Goal: Task Accomplishment & Management: Use online tool/utility

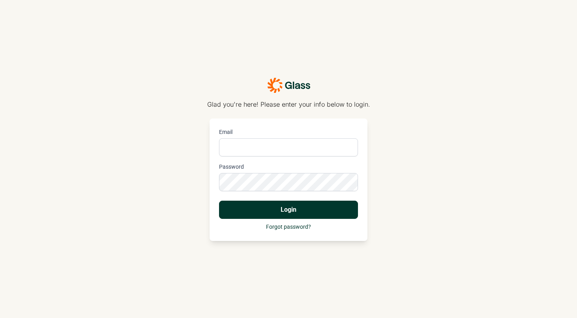
click at [237, 148] on input "Email" at bounding box center [288, 147] width 139 height 18
type input "[PERSON_NAME][EMAIL_ADDRESS][PERSON_NAME][DOMAIN_NAME]"
click at [288, 209] on button "Login" at bounding box center [288, 210] width 139 height 18
click at [190, 182] on div "Glad you're here! Please enter your info below to login. Email [PERSON_NAME][EM…" at bounding box center [288, 159] width 577 height 318
click at [317, 204] on button "Login" at bounding box center [288, 210] width 139 height 18
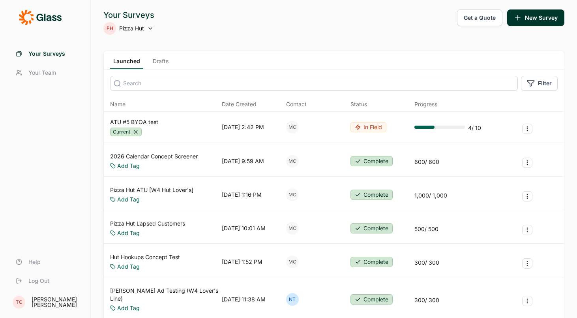
click at [158, 61] on link "Drafts" at bounding box center [161, 63] width 22 height 12
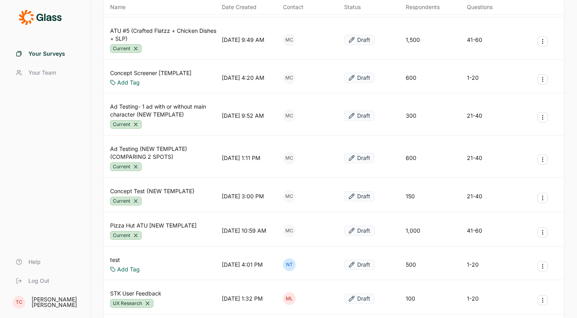
scroll to position [127, 0]
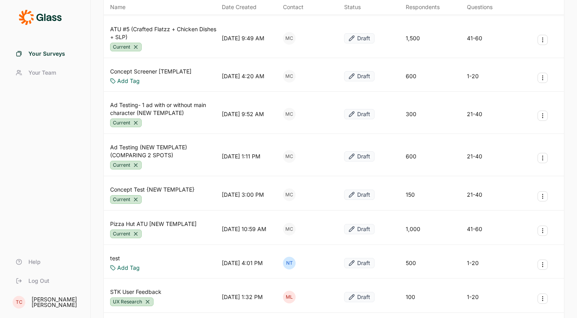
click at [543, 158] on icon "Survey Actions" at bounding box center [543, 158] width 6 height 6
click at [493, 178] on button "Duplicate Survey" at bounding box center [500, 176] width 89 height 17
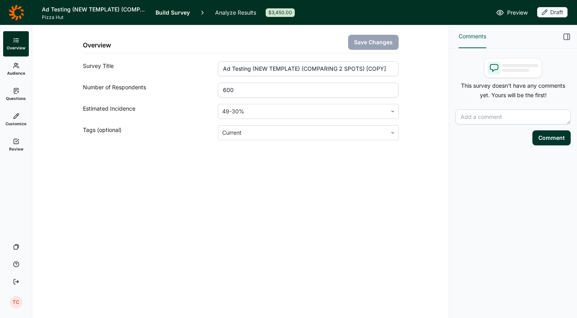
drag, startPoint x: 255, startPoint y: 70, endPoint x: 389, endPoint y: 68, distance: 133.8
click at [389, 68] on input "Ad Testing (NEW TEMPLATE) (COMPARING 2 SPOTS) [COPY]" at bounding box center [308, 68] width 180 height 15
type input "Ad Testing (Crafted Flatzz - Bleep & Food Focus)"
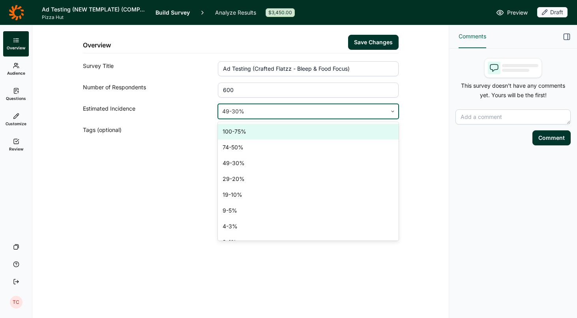
click at [395, 108] on div at bounding box center [392, 111] width 11 height 14
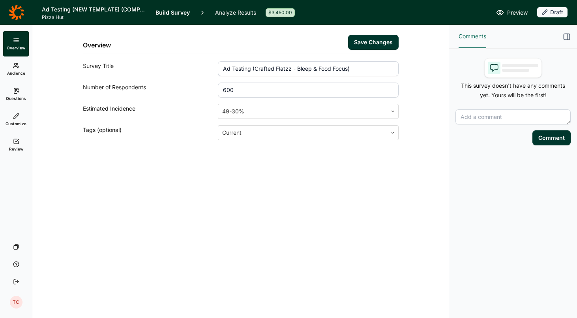
click at [421, 105] on div "Overview Save Changes Survey Title Ad Testing (Crafted Flatzz - Bleep & Food Fo…" at bounding box center [240, 101] width 397 height 153
click at [246, 88] on input "600" at bounding box center [308, 89] width 180 height 15
click at [388, 41] on button "Save Changes" at bounding box center [373, 42] width 51 height 15
click at [288, 35] on div "Overview Save Changes" at bounding box center [241, 39] width 316 height 28
click at [11, 71] on span "Audience" at bounding box center [16, 73] width 18 height 6
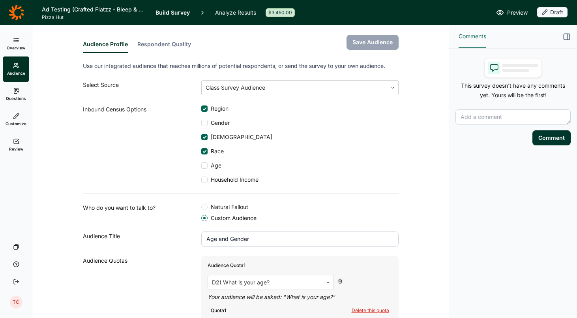
click at [19, 95] on link "Questions" at bounding box center [16, 94] width 26 height 25
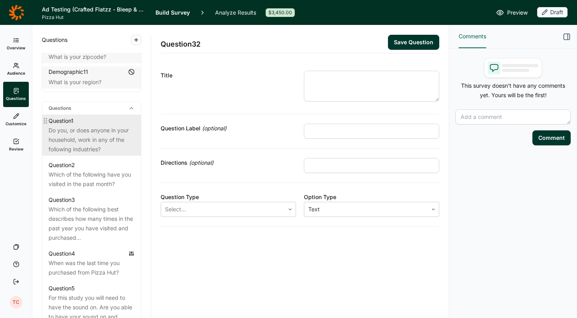
scroll to position [329, 0]
click at [91, 127] on div "Do you, or does anyone in your household, work in any of the following industri…" at bounding box center [92, 138] width 86 height 28
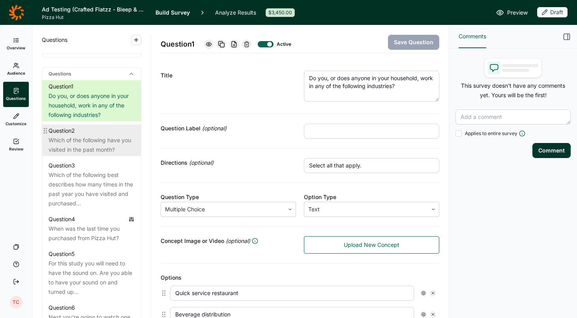
scroll to position [367, 0]
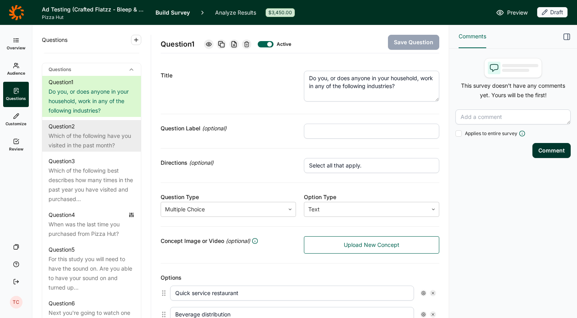
click at [90, 136] on div "Which of the following have you visited in the past month?" at bounding box center [92, 140] width 86 height 19
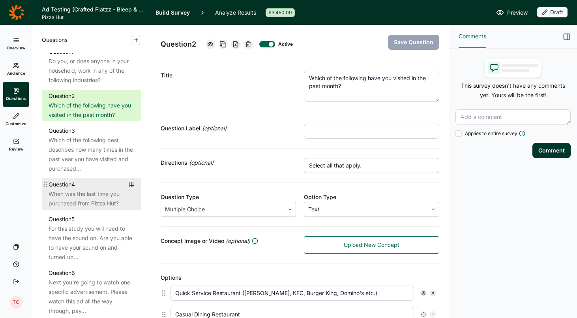
scroll to position [407, 0]
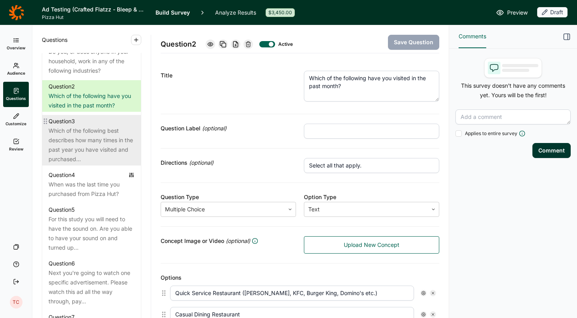
click at [89, 144] on div "Which of the following best describes how many times in the past year you have …" at bounding box center [92, 145] width 86 height 38
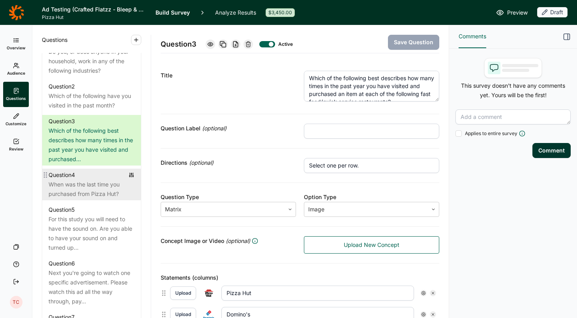
click at [101, 180] on div "When was the last time you purchased from Pizza Hut?" at bounding box center [92, 189] width 86 height 19
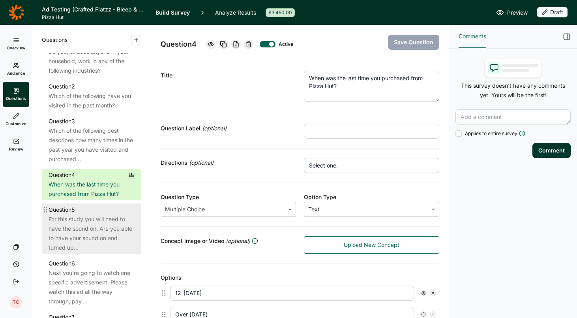
click at [88, 219] on div "For this study you will need to have the sound on. Are you able to have your so…" at bounding box center [92, 233] width 86 height 38
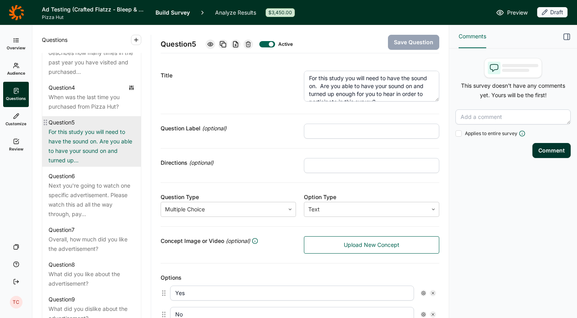
scroll to position [495, 0]
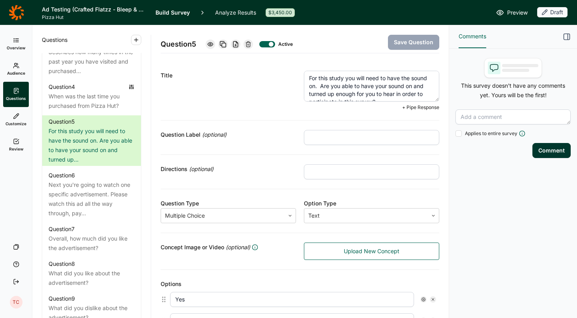
click at [379, 83] on textarea "For this study you will need to have the sound on. Are you able to have your so…" at bounding box center [371, 86] width 135 height 31
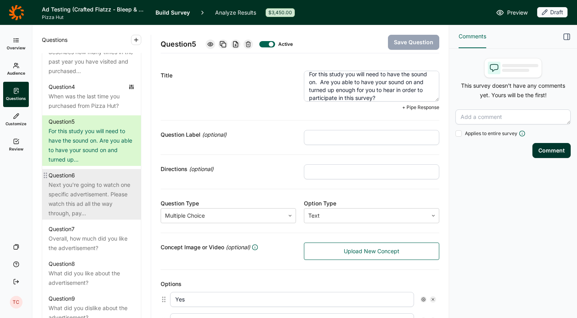
click at [109, 180] on div "Next you're going to watch one specific advertisement. Please watch this ad all…" at bounding box center [92, 199] width 86 height 38
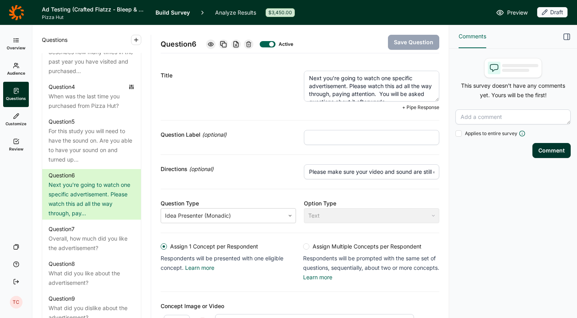
click at [383, 83] on textarea "Next you're going to watch one specific advertisement. Please watch this ad all…" at bounding box center [371, 86] width 135 height 31
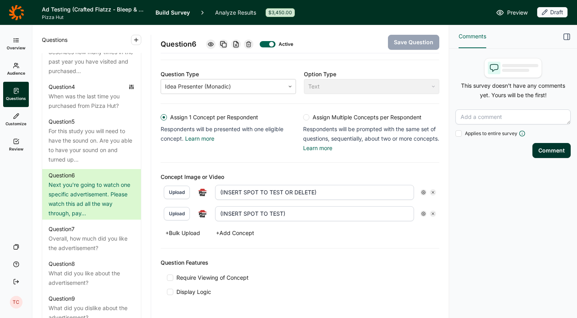
scroll to position [128, 0]
click at [178, 191] on button "Upload" at bounding box center [177, 192] width 26 height 13
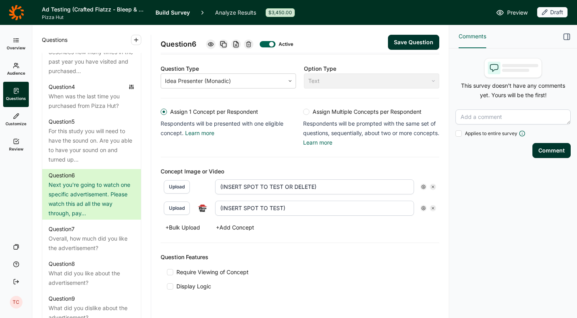
drag, startPoint x: 330, startPoint y: 188, endPoint x: 201, endPoint y: 185, distance: 128.7
click at [201, 185] on div "Upload (INSERT SPOT TO TEST OR DELETE)" at bounding box center [300, 186] width 272 height 15
type input "Food Focus"
drag, startPoint x: 294, startPoint y: 207, endPoint x: 189, endPoint y: 207, distance: 105.4
click at [189, 207] on div "Upload (INSERT SPOT TO TEST)" at bounding box center [300, 208] width 272 height 15
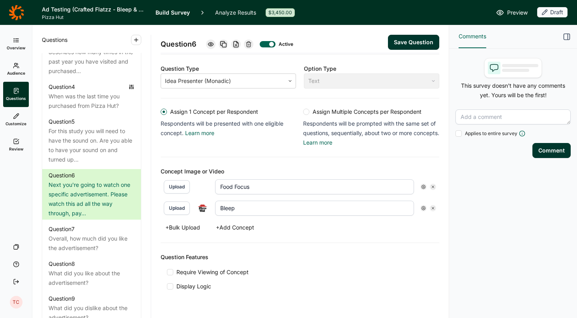
type input "Bleep"
click at [183, 208] on button "Upload" at bounding box center [177, 207] width 26 height 13
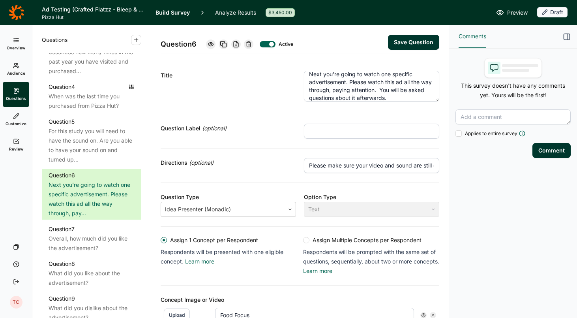
scroll to position [0, 0]
click at [409, 43] on button "Save Question" at bounding box center [413, 42] width 51 height 15
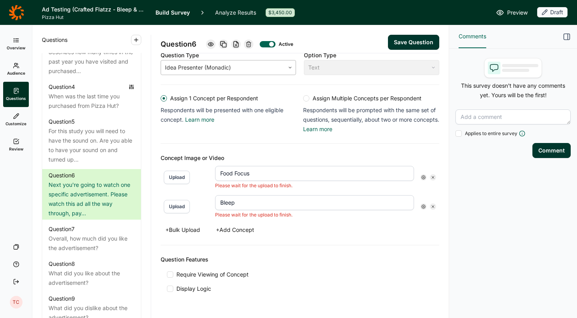
scroll to position [182, 0]
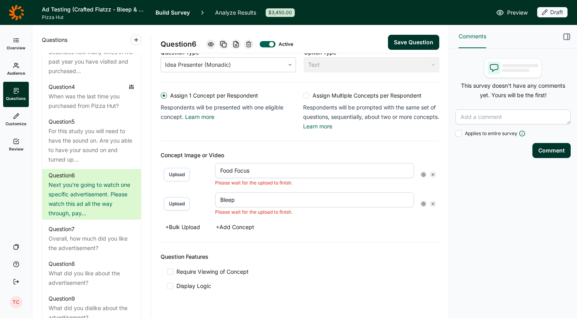
click at [273, 171] on input "Food Focus" at bounding box center [314, 170] width 199 height 15
click at [267, 200] on input "Bleep" at bounding box center [314, 199] width 199 height 15
click at [415, 43] on button "Save Question" at bounding box center [413, 42] width 51 height 15
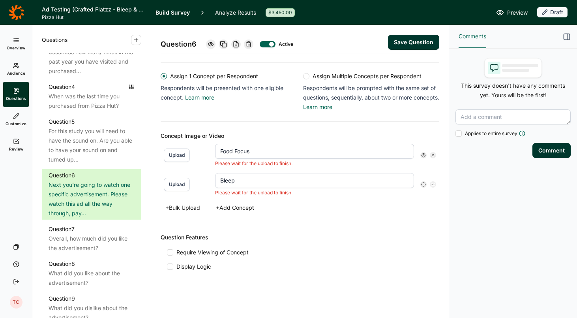
scroll to position [201, 0]
click at [278, 153] on input "Food Focus" at bounding box center [314, 151] width 199 height 15
click at [434, 154] on use at bounding box center [433, 155] width 2 height 2
type input "Bleep"
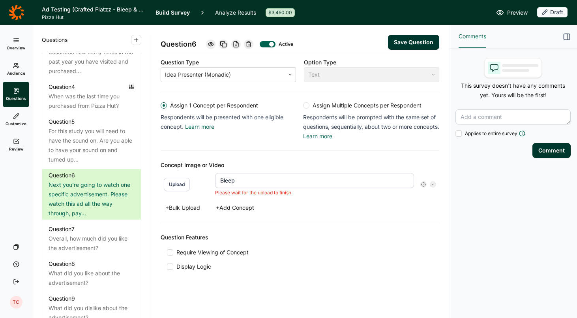
scroll to position [172, 0]
click at [434, 184] on icon at bounding box center [433, 184] width 5 height 5
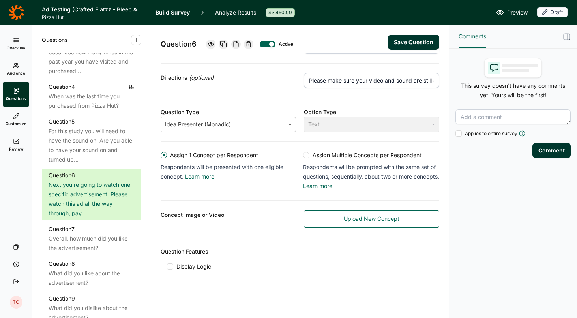
scroll to position [85, 0]
click at [350, 223] on link "Upload New Concept" at bounding box center [371, 218] width 135 height 17
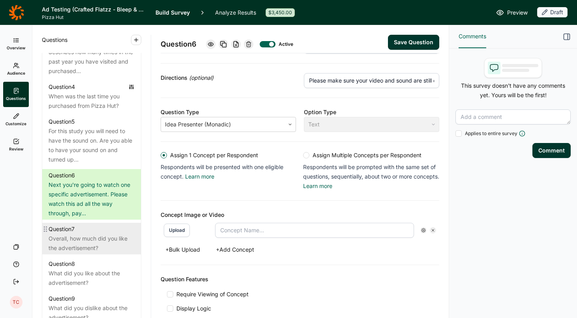
click at [96, 234] on div "Overall, how much did you like the advertisement?" at bounding box center [92, 243] width 86 height 19
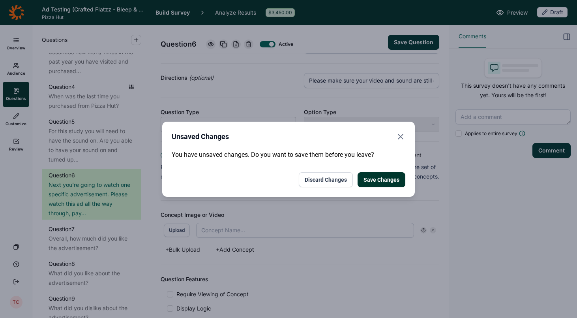
click at [340, 177] on button "Discard Changes" at bounding box center [326, 179] width 54 height 15
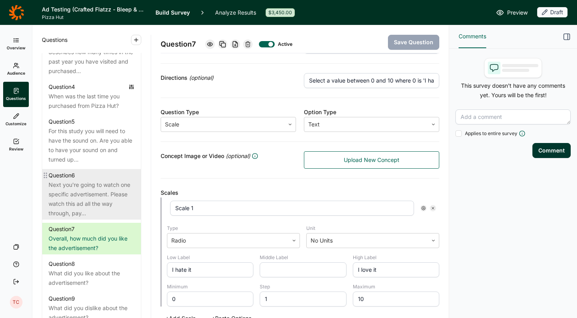
click at [82, 193] on div "Next you're going to watch one specific advertisement. Please watch this ad all…" at bounding box center [92, 199] width 86 height 38
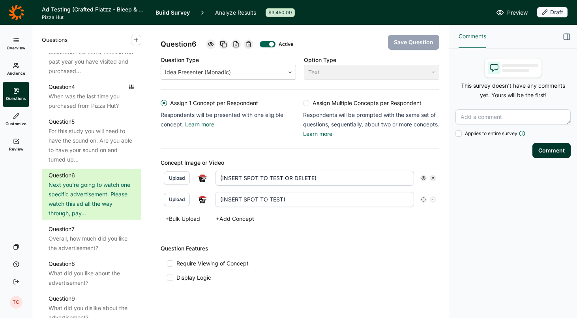
scroll to position [137, 0]
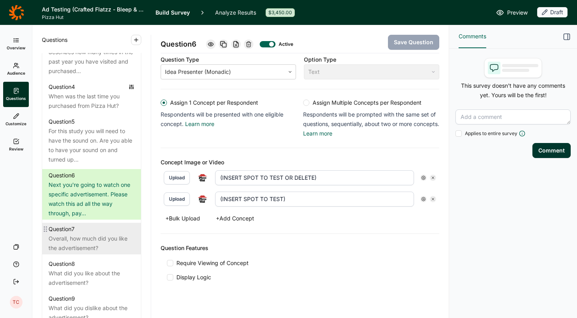
click at [92, 234] on div "Overall, how much did you like the advertisement?" at bounding box center [92, 243] width 86 height 19
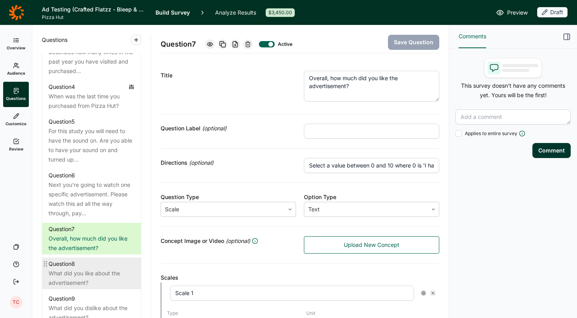
click at [90, 268] on div "What did you like about the advertisement?" at bounding box center [92, 277] width 86 height 19
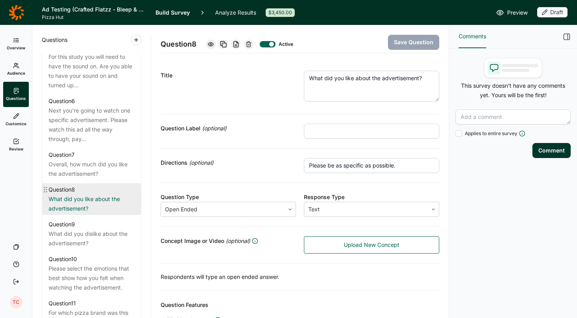
scroll to position [575, 0]
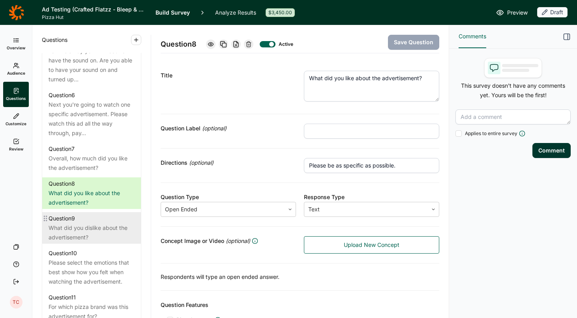
click at [86, 223] on div "What did you dislike about the advertisement?" at bounding box center [92, 232] width 86 height 19
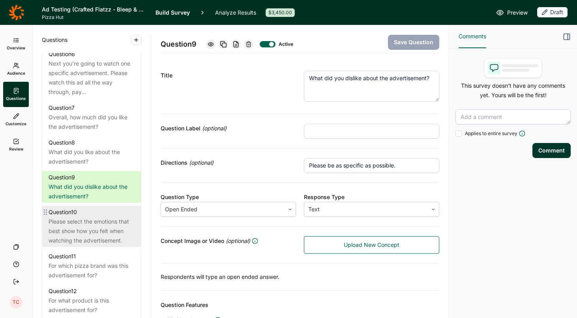
scroll to position [617, 0]
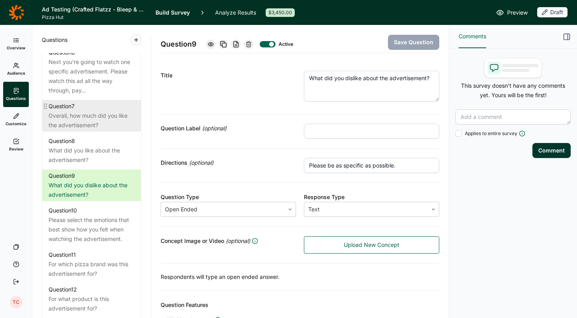
click at [94, 111] on div "Overall, how much did you like the advertisement?" at bounding box center [92, 120] width 86 height 19
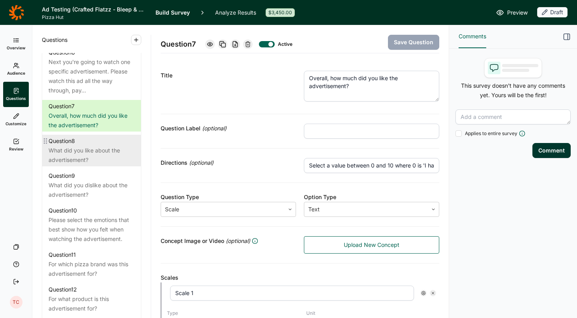
click at [107, 146] on div "What did you like about the advertisement?" at bounding box center [92, 155] width 86 height 19
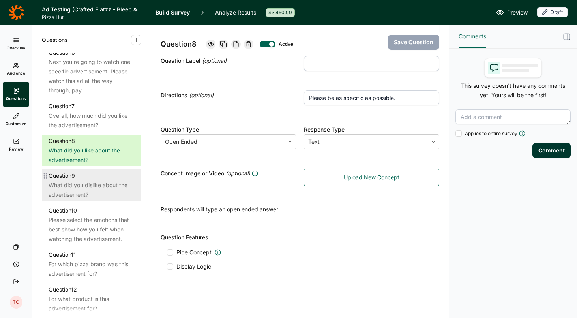
click at [68, 184] on div "What did you dislike about the advertisement?" at bounding box center [92, 189] width 86 height 19
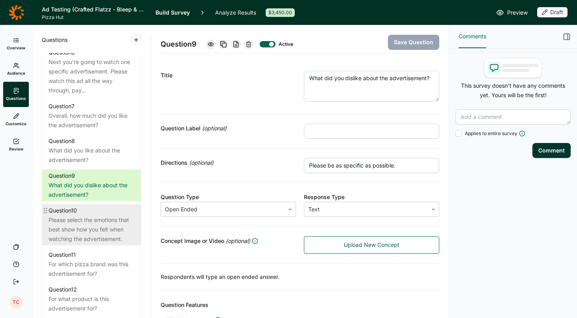
click at [96, 215] on div "Please select the emotions that best show how you felt when watching the advert…" at bounding box center [92, 229] width 86 height 28
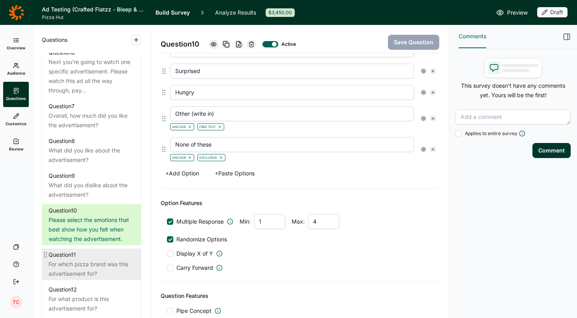
click at [92, 260] on div "For which pizza brand was this advertisement for?" at bounding box center [92, 268] width 86 height 19
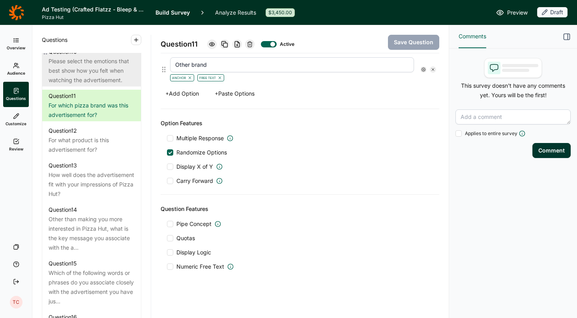
scroll to position [788, 0]
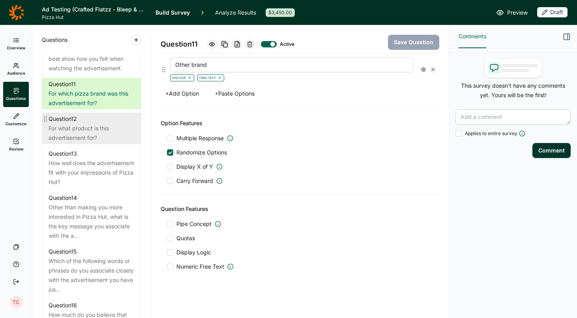
click at [91, 114] on div "Question 12" at bounding box center [92, 118] width 86 height 9
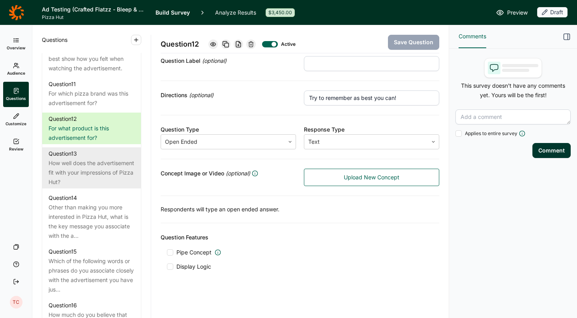
scroll to position [67, 0]
click at [101, 162] on div "How well does the advertisement fit with your impressions of Pizza Hut?" at bounding box center [92, 172] width 86 height 28
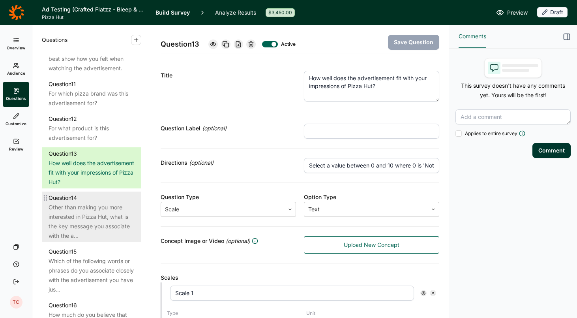
click at [77, 206] on div "Other than making you more interested in Pizza Hut, what is the key message you…" at bounding box center [92, 221] width 86 height 38
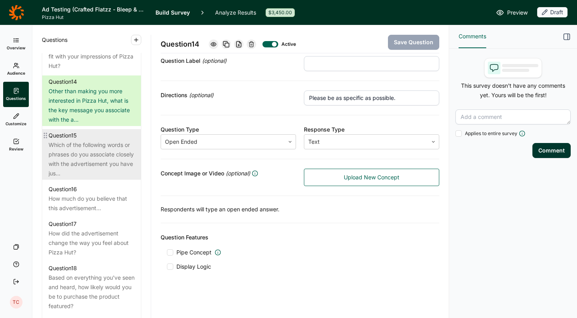
click at [106, 143] on div "Which of the following words or phrases do you associate closely with the adver…" at bounding box center [92, 159] width 86 height 38
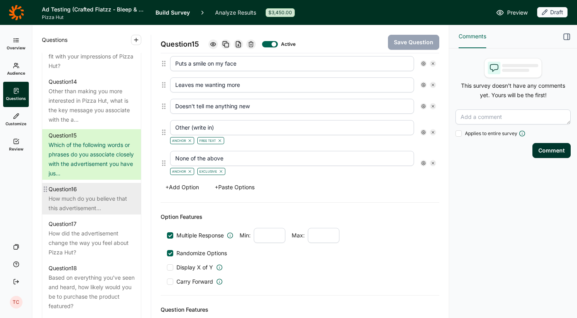
click at [103, 194] on div "How much do you believe that this advertisement…" at bounding box center [92, 203] width 86 height 19
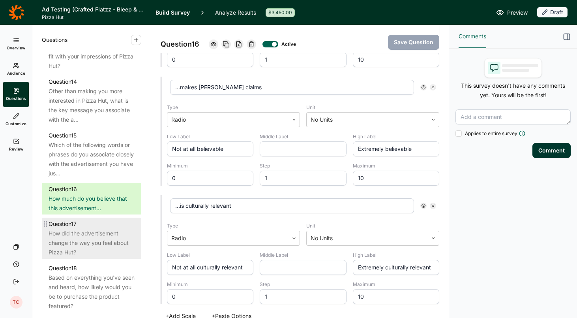
click at [91, 232] on div "How did the advertisement change the way you feel about Pizza Hut?" at bounding box center [92, 243] width 86 height 28
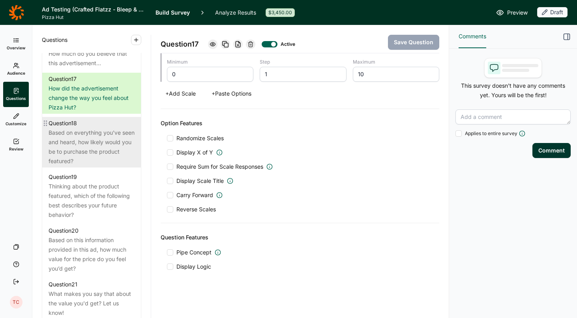
click at [86, 140] on div "Based on everything you've seen and heard, how likely would you be to purchase …" at bounding box center [92, 147] width 86 height 38
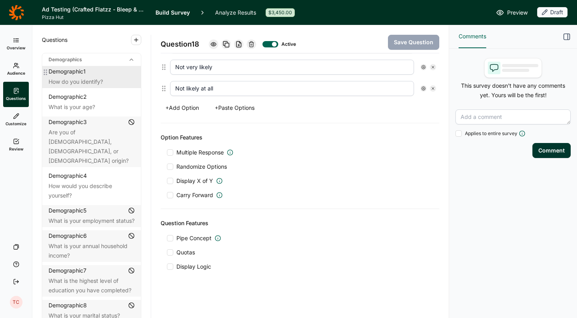
click at [82, 73] on div "Demographic 1" at bounding box center [67, 71] width 37 height 8
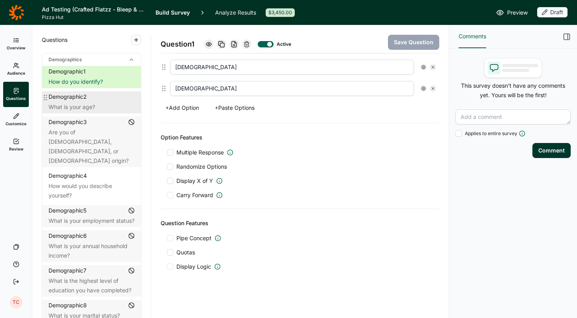
click at [80, 105] on div "What is your age?" at bounding box center [92, 106] width 86 height 9
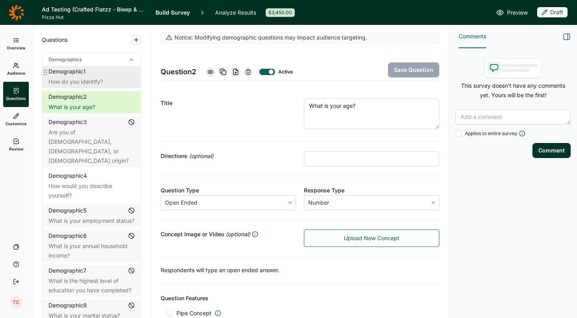
click at [96, 72] on div "Demographic 1" at bounding box center [92, 71] width 86 height 8
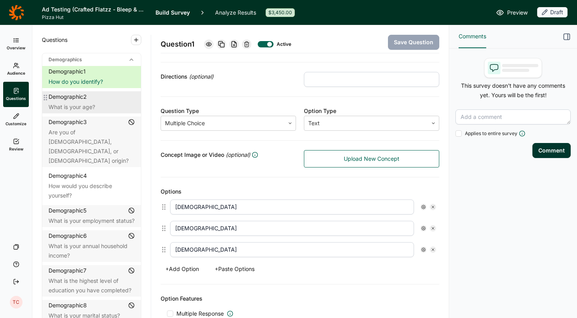
click at [92, 105] on div "What is your age?" at bounding box center [92, 106] width 86 height 9
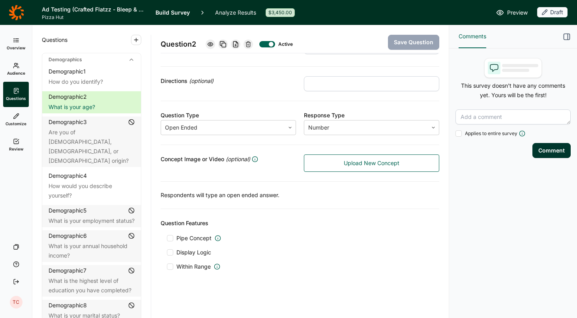
click at [14, 40] on use at bounding box center [16, 40] width 5 height 4
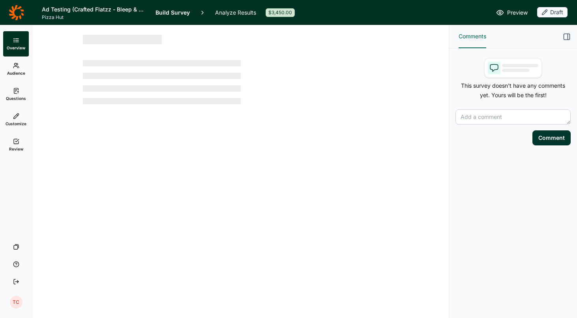
click at [13, 70] on span "Audience" at bounding box center [16, 73] width 18 height 6
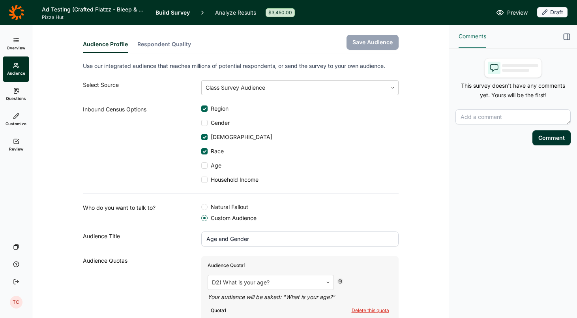
click at [18, 44] on link "Overview" at bounding box center [16, 43] width 26 height 25
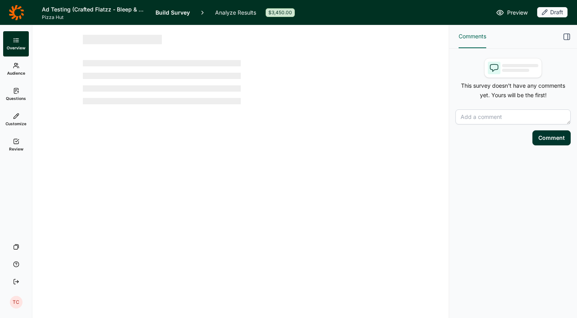
click at [22, 92] on link "Questions" at bounding box center [16, 94] width 26 height 25
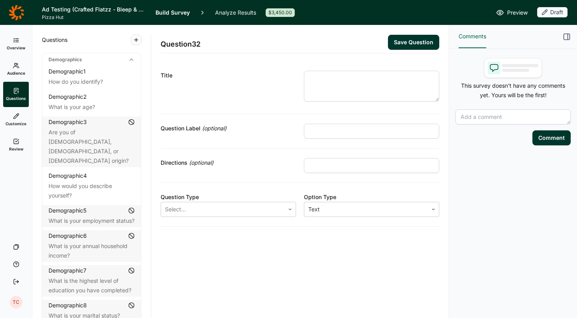
click at [22, 44] on link "Overview" at bounding box center [16, 43] width 26 height 25
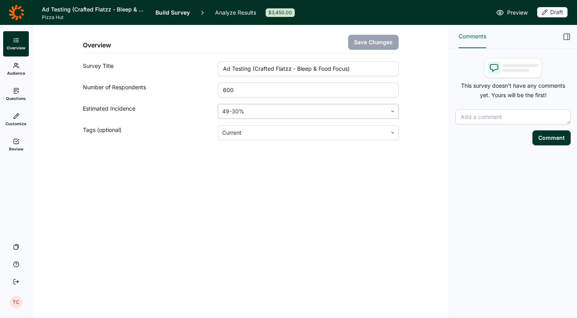
click at [394, 112] on icon at bounding box center [392, 111] width 5 height 5
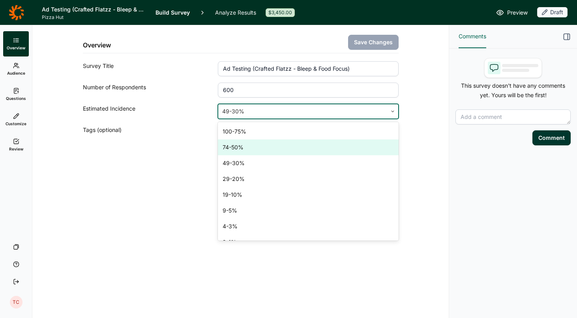
click at [363, 141] on div "74-50%" at bounding box center [308, 147] width 180 height 16
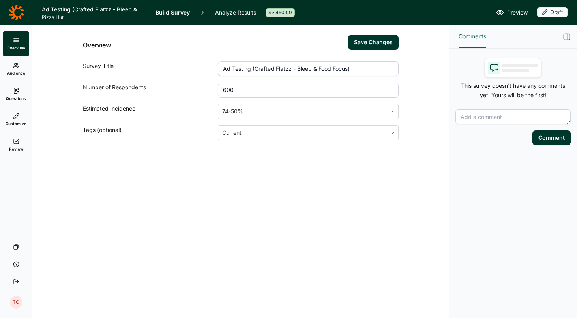
click at [378, 44] on button "Save Changes" at bounding box center [373, 42] width 51 height 15
click at [17, 70] on link "Audience" at bounding box center [16, 68] width 26 height 25
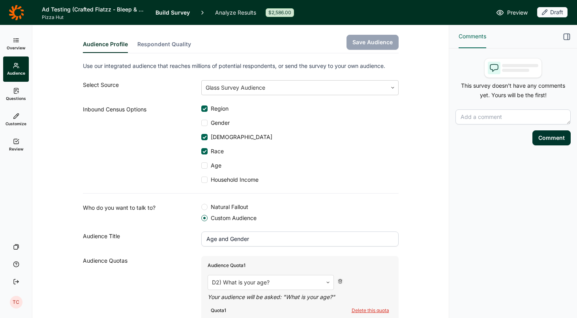
click at [20, 97] on span "Questions" at bounding box center [16, 99] width 20 height 6
